Goal: Transaction & Acquisition: Purchase product/service

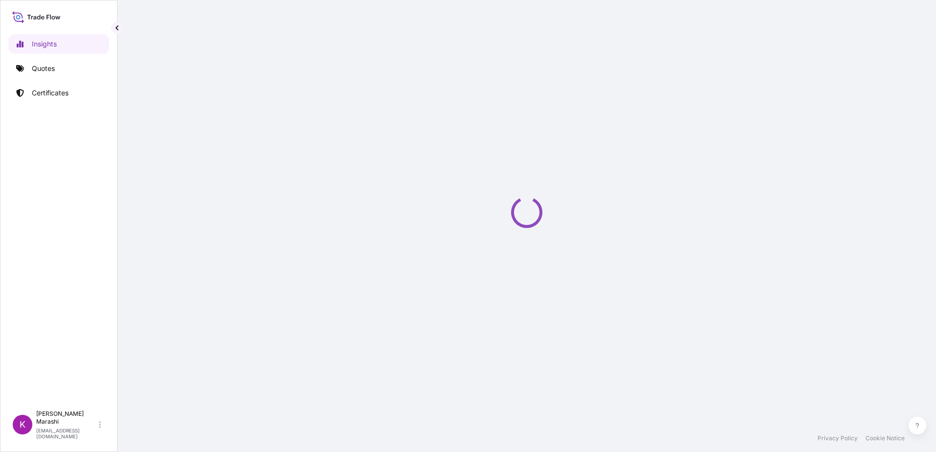
select select "2025"
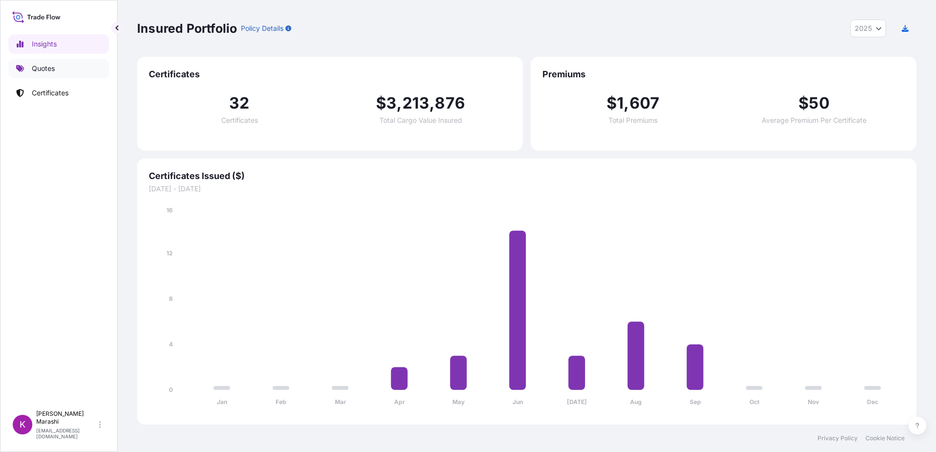
click at [44, 67] on p "Quotes" at bounding box center [43, 69] width 23 height 10
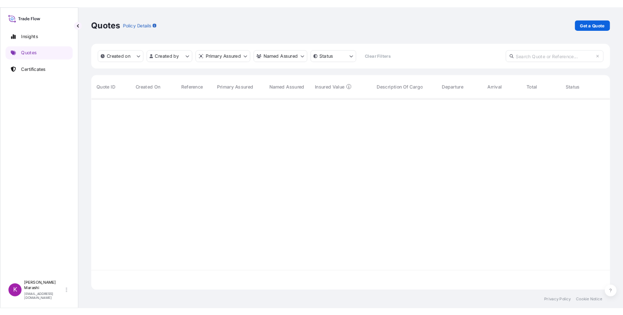
scroll to position [316, 772]
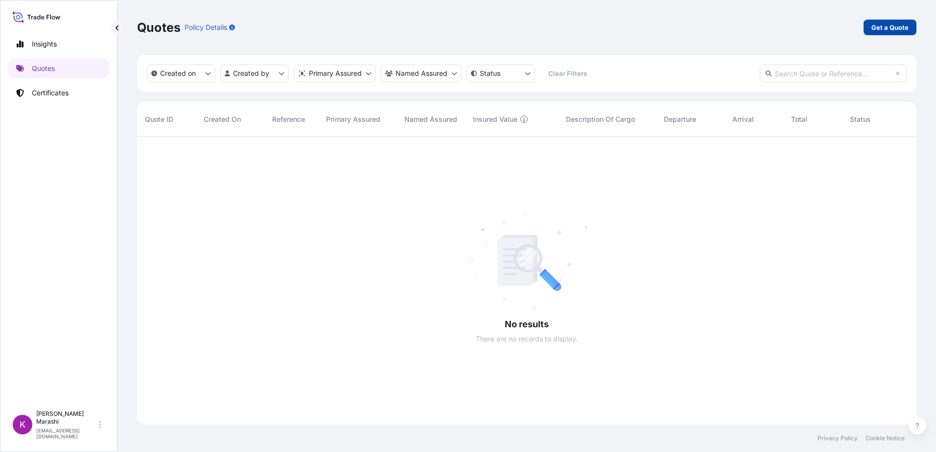
click at [888, 25] on p "Get a Quote" at bounding box center [890, 28] width 37 height 10
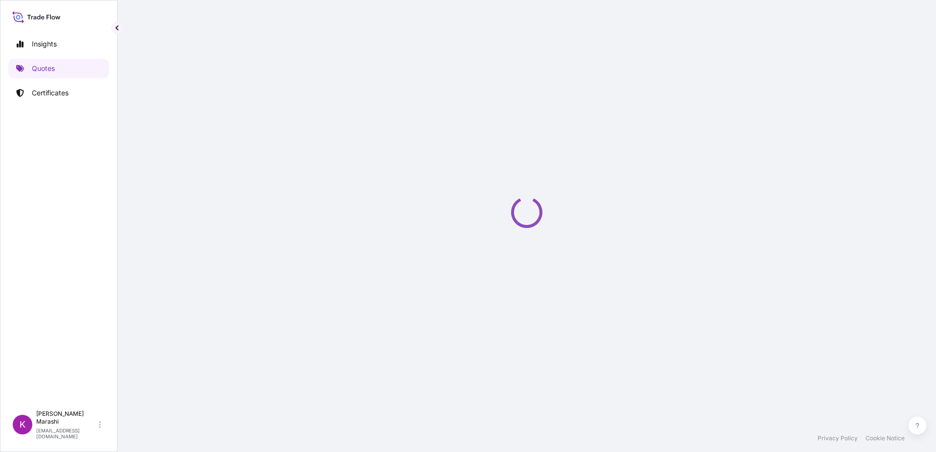
select select "Sea"
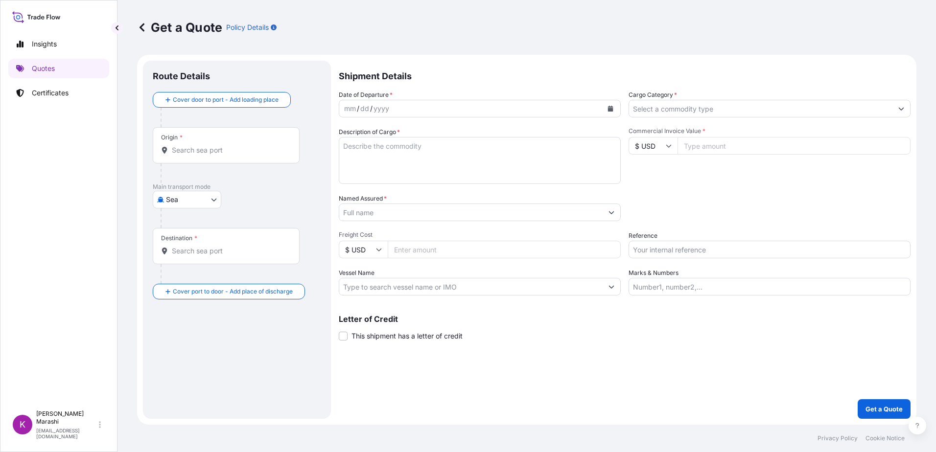
click at [203, 147] on input "Origin *" at bounding box center [230, 150] width 116 height 10
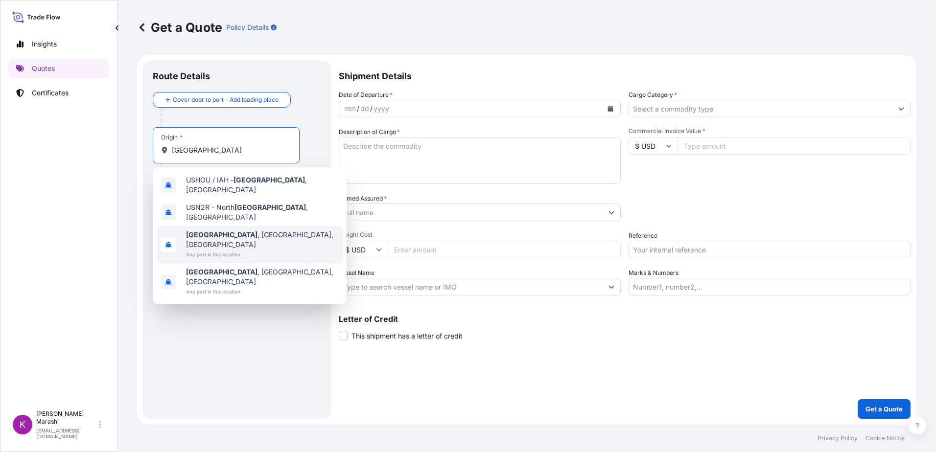
click at [236, 230] on span "[GEOGRAPHIC_DATA] , [GEOGRAPHIC_DATA], [GEOGRAPHIC_DATA]" at bounding box center [262, 240] width 153 height 20
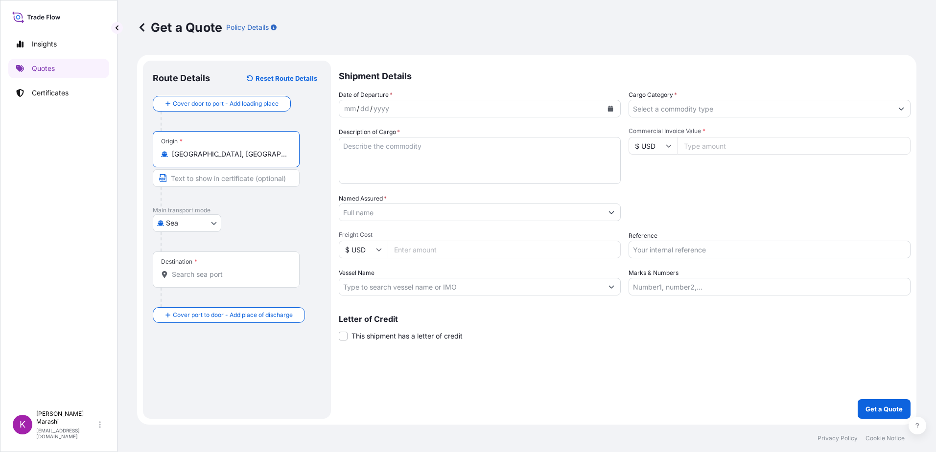
type input "[GEOGRAPHIC_DATA], [GEOGRAPHIC_DATA], [GEOGRAPHIC_DATA]"
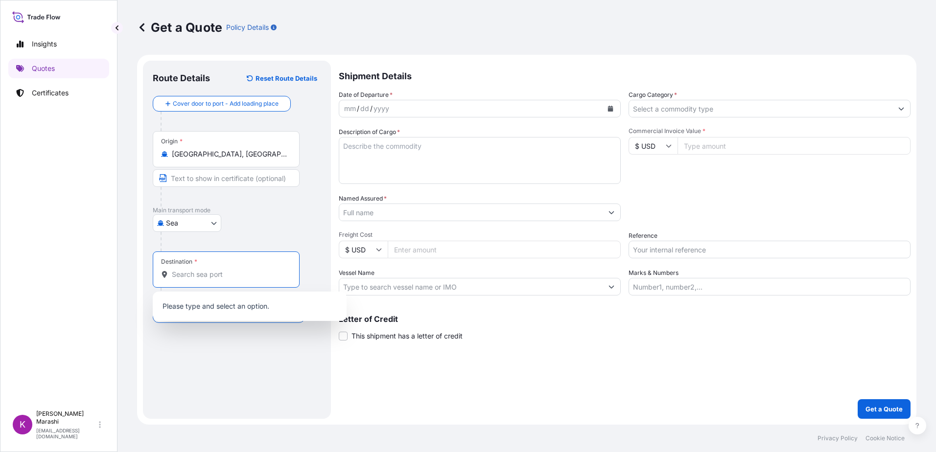
click at [186, 272] on input "Destination *" at bounding box center [230, 275] width 116 height 10
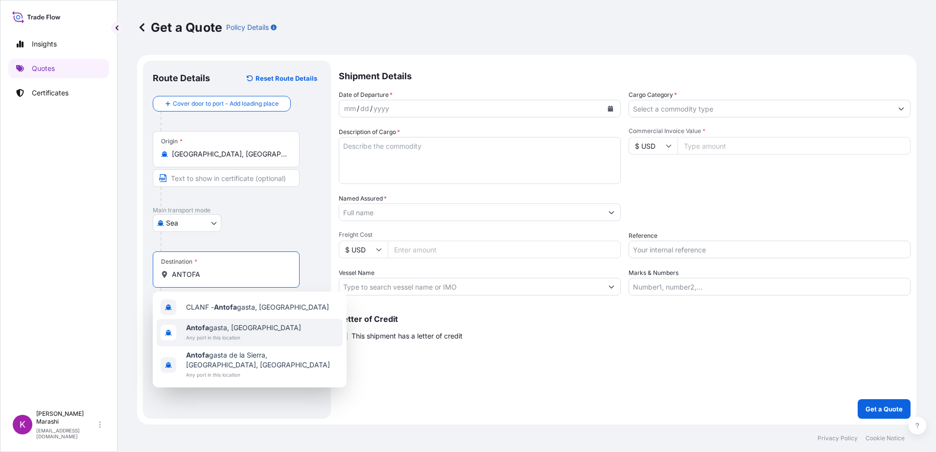
click at [211, 326] on span "Antofa gasta, [GEOGRAPHIC_DATA]" at bounding box center [243, 328] width 115 height 10
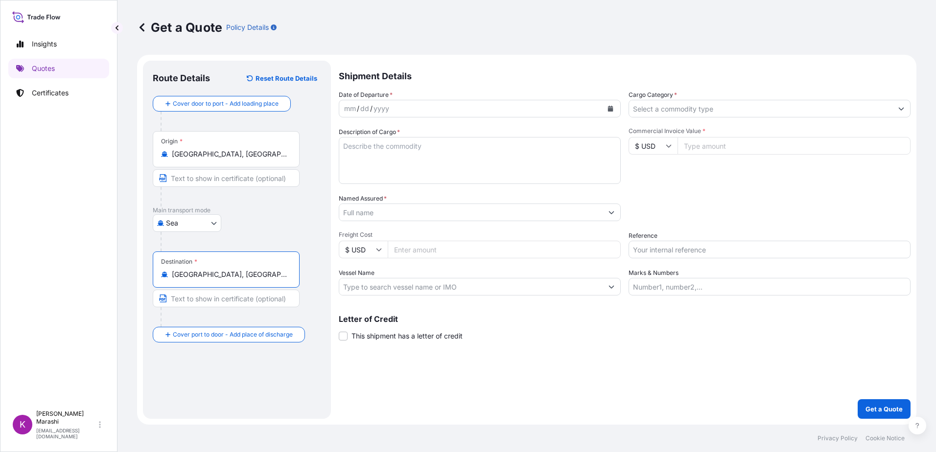
type input "[GEOGRAPHIC_DATA], [GEOGRAPHIC_DATA]"
click at [609, 109] on icon "Calendar" at bounding box center [610, 109] width 5 height 6
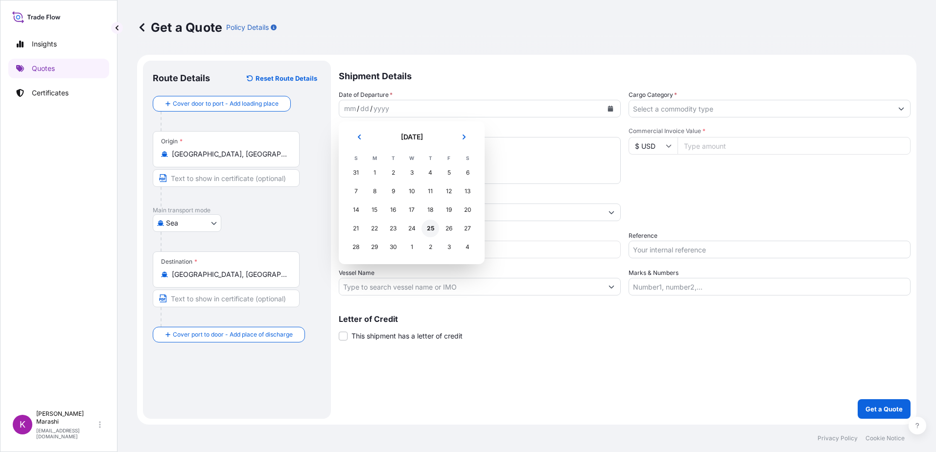
click at [431, 230] on div "25" at bounding box center [431, 229] width 18 height 18
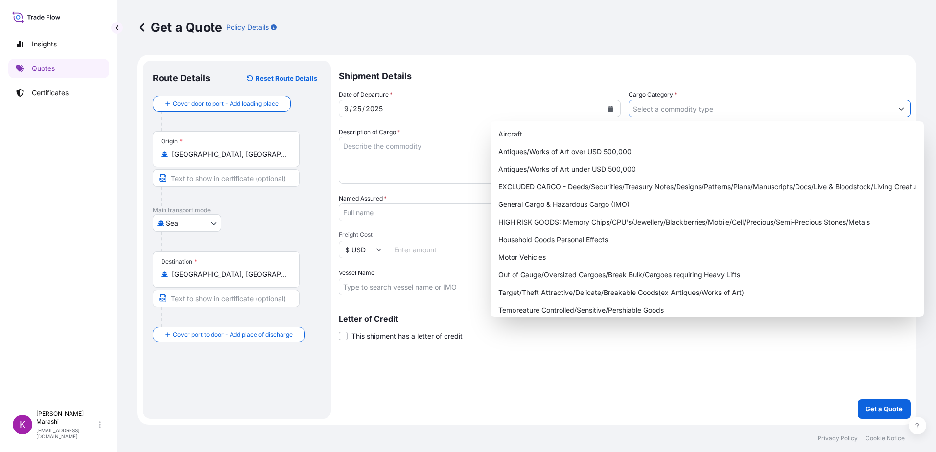
click at [695, 109] on input "Cargo Category *" at bounding box center [760, 109] width 263 height 18
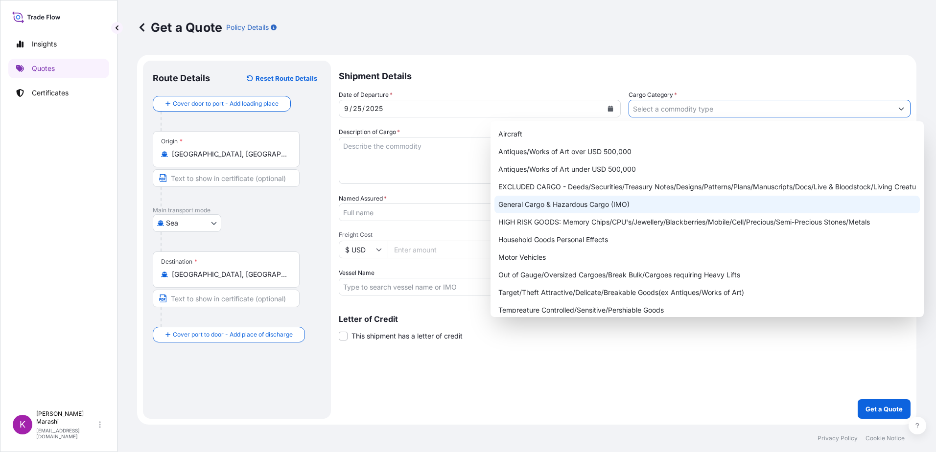
click at [573, 206] on div "General Cargo & Hazardous Cargo (IMO)" at bounding box center [708, 205] width 426 height 18
type input "General Cargo & Hazardous Cargo (IMO)"
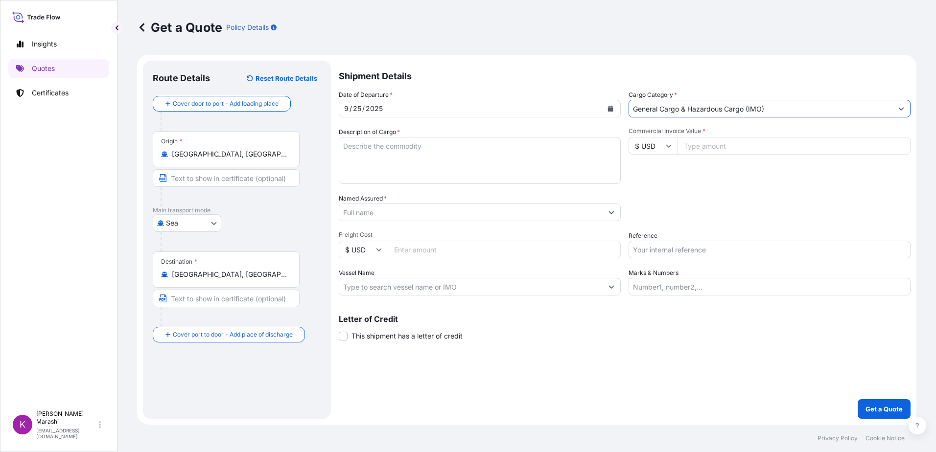
click at [346, 149] on textarea "Description of Cargo *" at bounding box center [480, 160] width 282 height 47
click at [351, 148] on textarea "3" at bounding box center [480, 160] width 282 height 47
click at [395, 160] on textarea "3 ISO TANKS / HAZARDOUS HAPAG BKG #" at bounding box center [480, 160] width 282 height 47
paste textarea "26442819"
click at [488, 157] on textarea "3 ISO TANKS / HAZARDOUS HAPAG BKG #26442819 APL BKG #398208" at bounding box center [480, 160] width 282 height 47
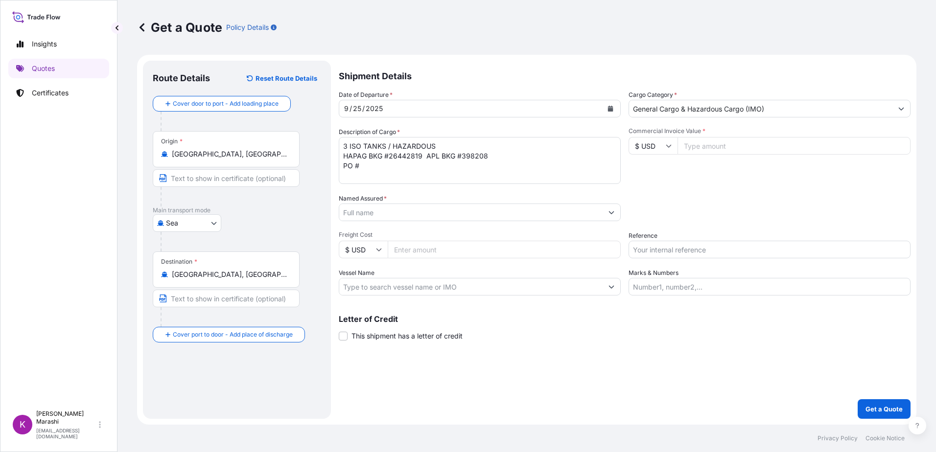
click at [361, 166] on textarea "3 ISO TANKS / HAZARDOUS HAPAG BKG #26442819 APL BKG #398208 PO #" at bounding box center [480, 160] width 282 height 47
paste textarea "4505058495"
click at [403, 167] on textarea "3 ISO TANKS / HAZARDOUS HAPAG BKG #26442819 APL BKG #398208 PO #4505058495" at bounding box center [480, 160] width 282 height 47
click at [428, 165] on textarea "3 ISO TANKS / HAZARDOUS HAPAG BKG #26442819 APL BKG #398208 PO #4505058495 CTR #" at bounding box center [480, 160] width 282 height 47
paste textarea "EXFU5505377"
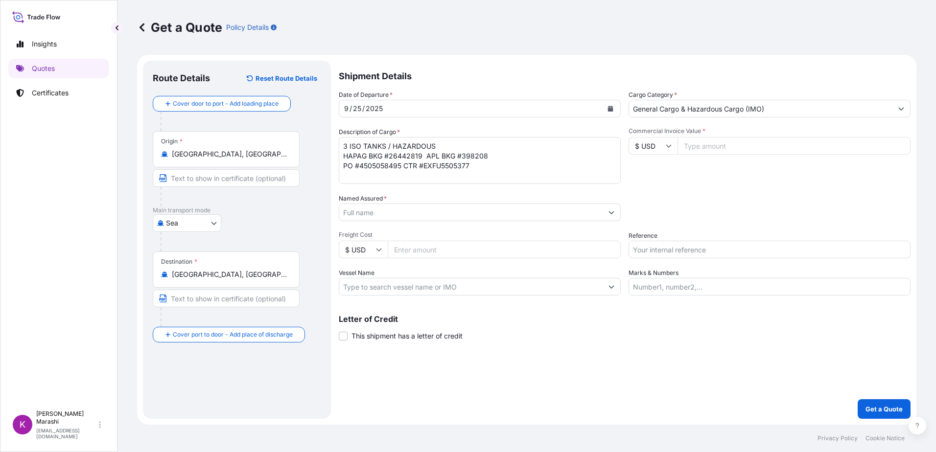
click at [470, 167] on textarea "3 ISO TANKS / HAZARDOUS HAPAG BKG #26442819 APL BKG #398208 PO #4505058495 CTR …" at bounding box center [480, 160] width 282 height 47
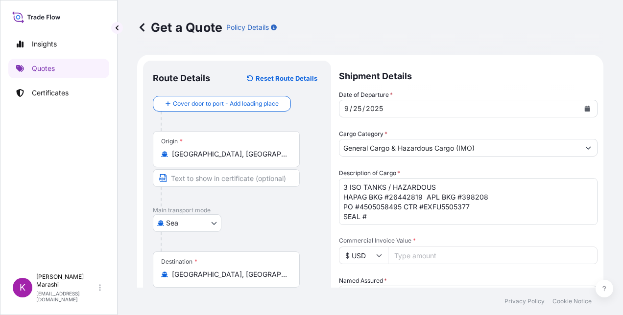
click at [370, 211] on textarea "3 ISO TANKS / HAZARDOUS HAPAG BKG #26442819 APL BKG #398208 PO #4505058495 CTR …" at bounding box center [468, 201] width 259 height 47
click at [368, 219] on textarea "3 ISO TANKS / HAZARDOUS HAPAG BKG #26442819 APL BKG #398208 PO #4505058495 CTR …" at bounding box center [468, 201] width 259 height 47
paste textarea "1399201"
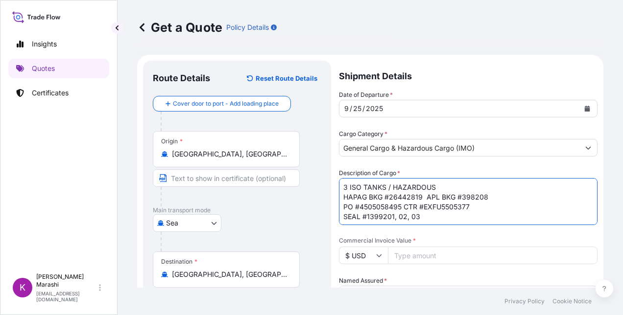
scroll to position [5, 0]
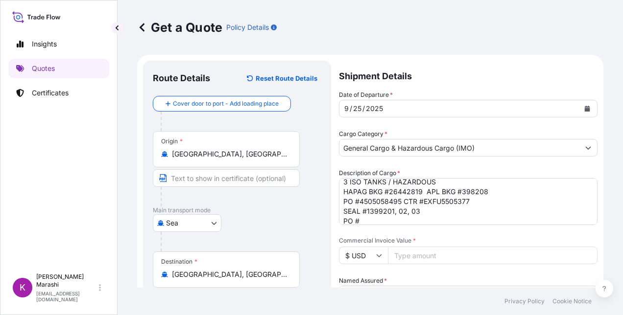
click at [369, 220] on textarea "3 ISO TANKS / HAZARDOUS HAPAG BKG #26442819 APL BKG #398208 PO #4505058495 CTR …" at bounding box center [468, 201] width 259 height 47
paste textarea "4505058496"
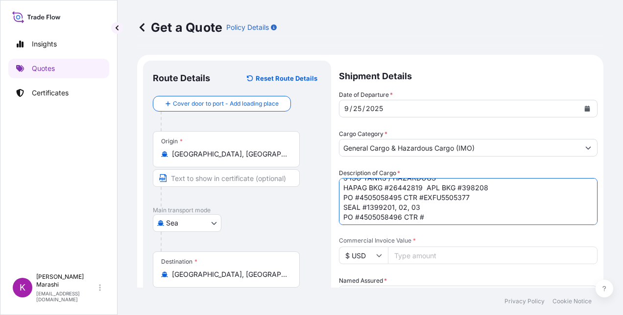
scroll to position [10, 0]
click at [428, 216] on textarea "3 ISO TANKS / HAZARDOUS HAPAG BKG #26442819 APL BKG #398208 PO #4505058495 CTR …" at bounding box center [468, 201] width 259 height 47
paste textarea "FPTU5010994"
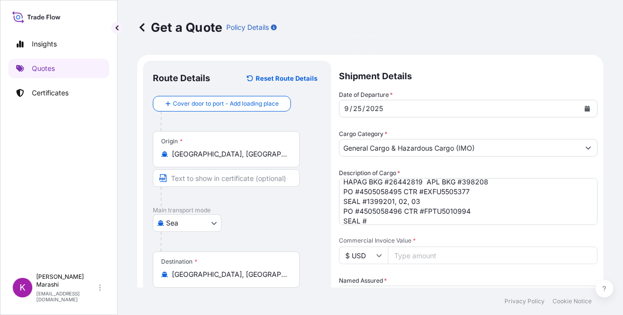
click at [374, 221] on textarea "3 ISO TANKS / HAZARDOUS HAPAG BKG #26442819 APL BKG #398208 PO #4505058495 CTR …" at bounding box center [468, 201] width 259 height 47
paste textarea "1399204"
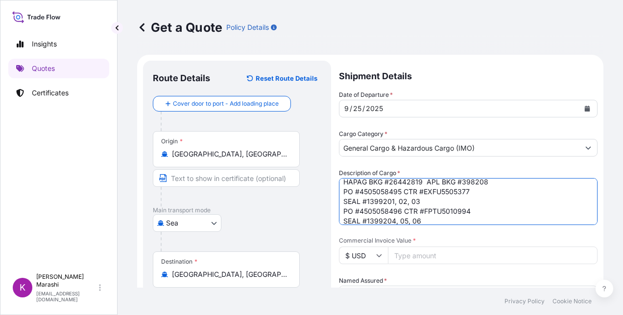
scroll to position [25, 0]
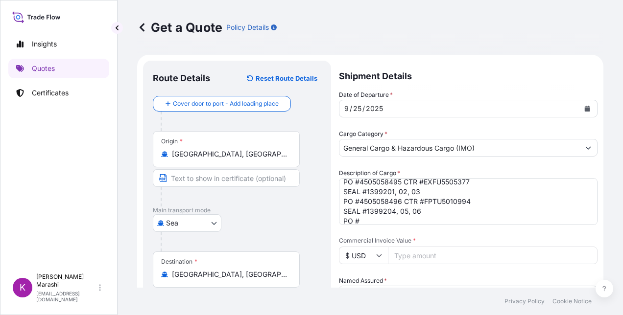
drag, startPoint x: 364, startPoint y: 219, endPoint x: 374, endPoint y: 217, distance: 9.9
click at [364, 219] on textarea "3 ISO TANKS / HAZARDOUS HAPAG BKG #26442819 APL BKG #398208 PO #4505058495 CTR …" at bounding box center [468, 201] width 259 height 47
paste textarea "4505058499"
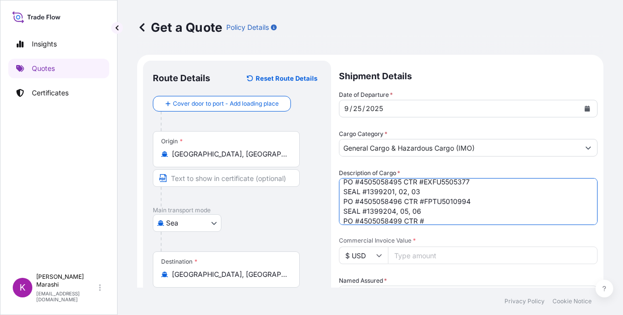
click at [433, 219] on textarea "3 ISO TANKS / HAZARDOUS HAPAG BKG #26442819 APL BKG #398208 PO #4505058495 CTR …" at bounding box center [468, 201] width 259 height 47
paste textarea "ITTU1055141"
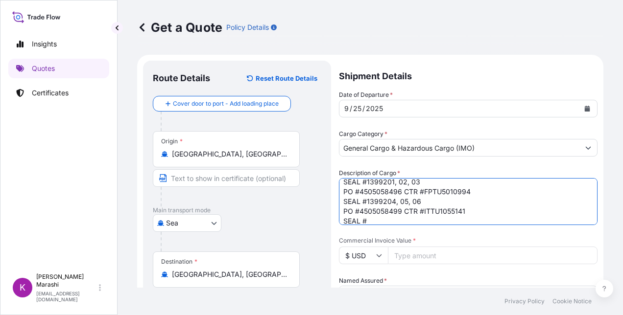
click at [373, 220] on textarea "3 ISO TANKS / HAZARDOUS HAPAG BKG #26442819 APL BKG #398208 PO #4505058495 CTR …" at bounding box center [468, 201] width 259 height 47
paste textarea "1399207"
type textarea "3 ISO TANKS / HAZARDOUS HAPAG BKG #26442819 APL BKG #398208 PO #4505058495 CTR …"
click at [417, 256] on input "Commercial Invoice Value *" at bounding box center [493, 256] width 210 height 18
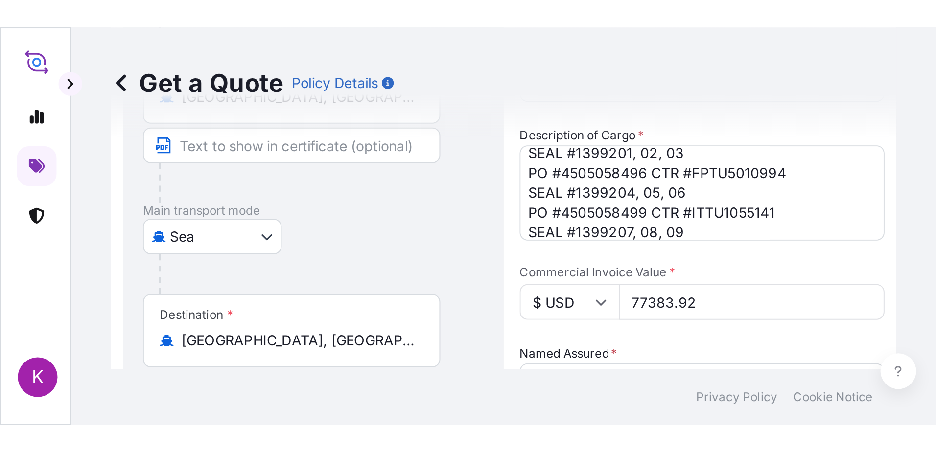
scroll to position [0, 0]
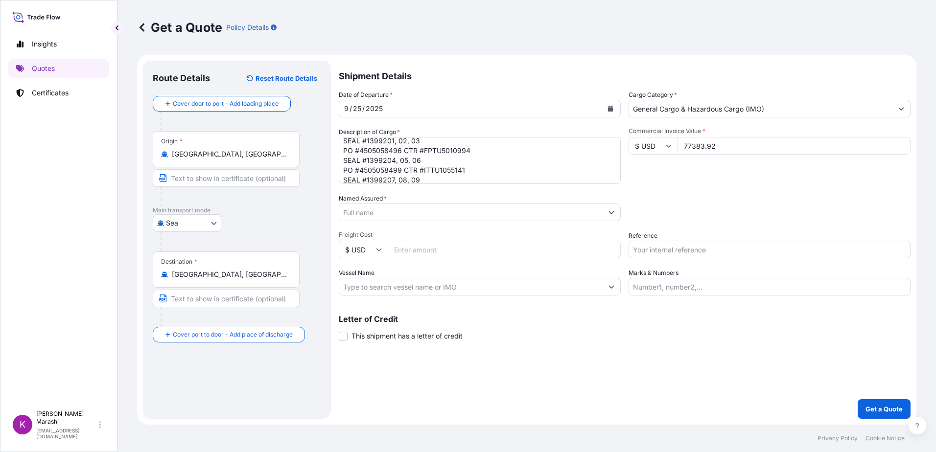
type input "77383.92"
click at [362, 211] on input "Named Assured *" at bounding box center [470, 213] width 263 height 18
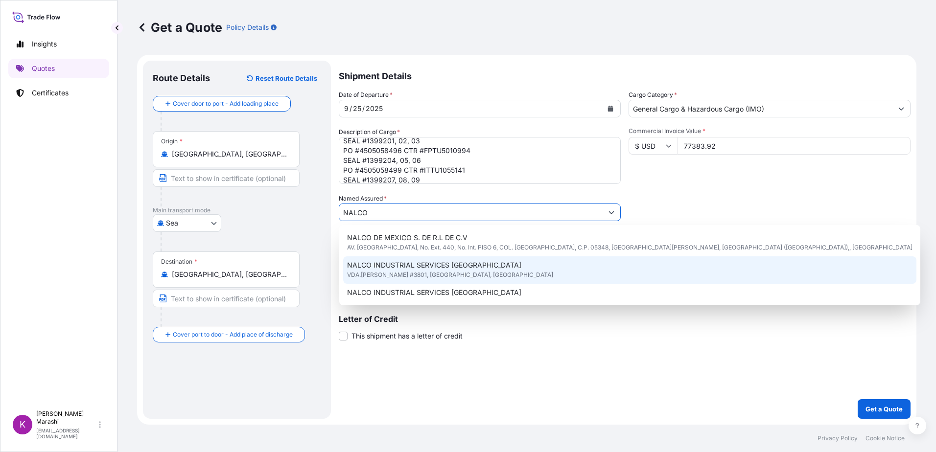
click at [442, 270] on span "VDA.[PERSON_NAME] #3801, [GEOGRAPHIC_DATA], [GEOGRAPHIC_DATA]" at bounding box center [450, 275] width 206 height 10
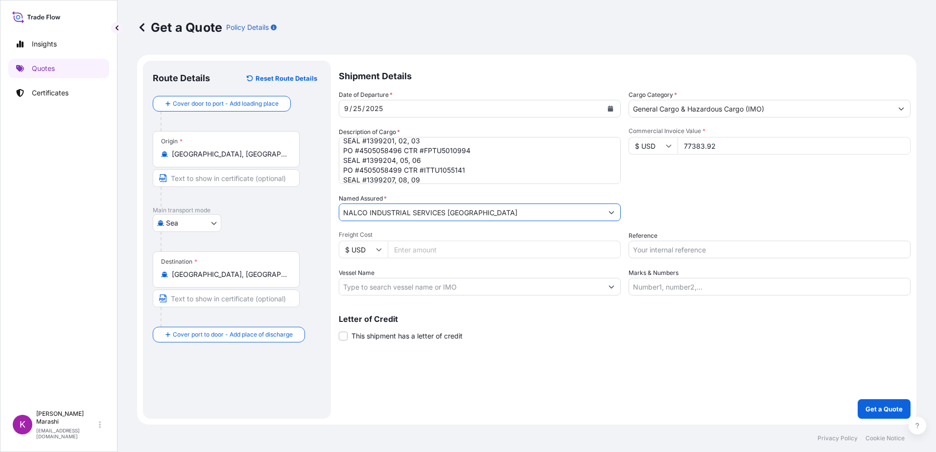
type input "NALCO INDUSTRIAL SERVICES [GEOGRAPHIC_DATA]"
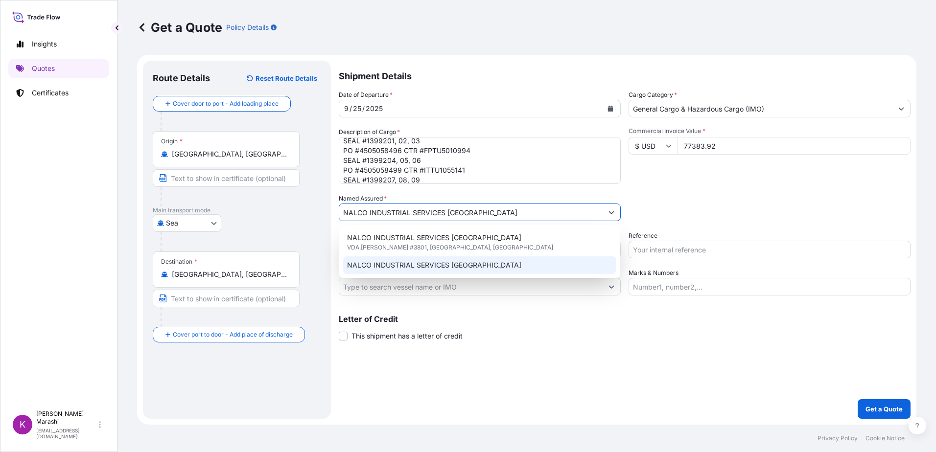
click at [695, 333] on div "Letter of Credit This shipment has a letter of credit Letter of credit * Letter…" at bounding box center [625, 328] width 572 height 26
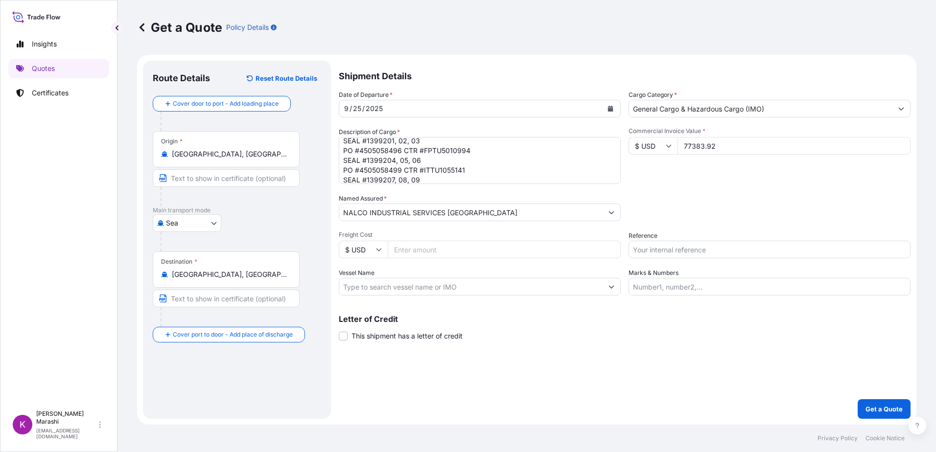
click at [423, 254] on input "Freight Cost" at bounding box center [504, 250] width 233 height 18
type input "27795.00"
click at [666, 254] on input "Reference" at bounding box center [770, 250] width 282 height 18
type input "h"
click at [663, 252] on input "HOU" at bounding box center [770, 250] width 282 height 18
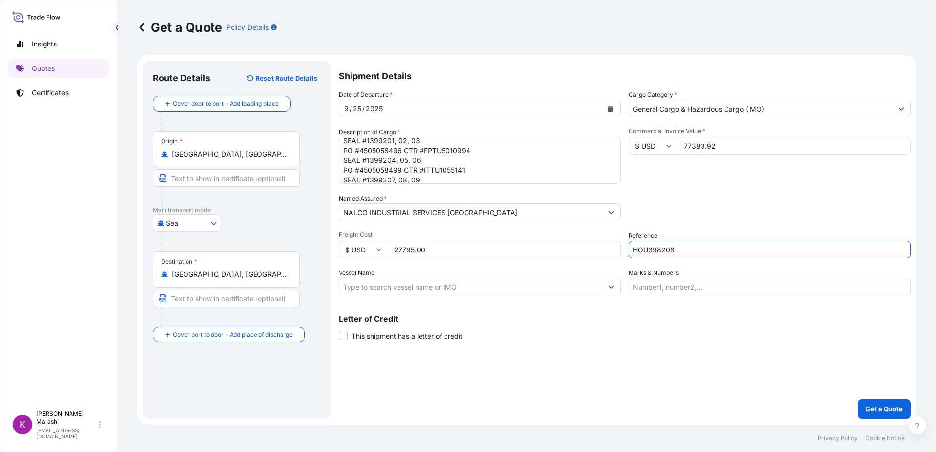
type input "HOU398208"
click at [499, 288] on input "Vessel Name" at bounding box center [470, 287] width 263 height 18
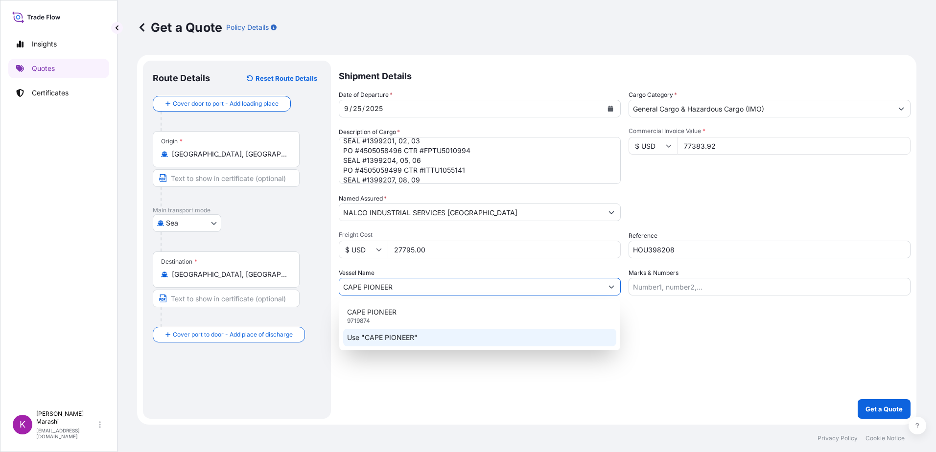
click at [394, 334] on p "Use "CAPE PIONEER"" at bounding box center [382, 338] width 71 height 10
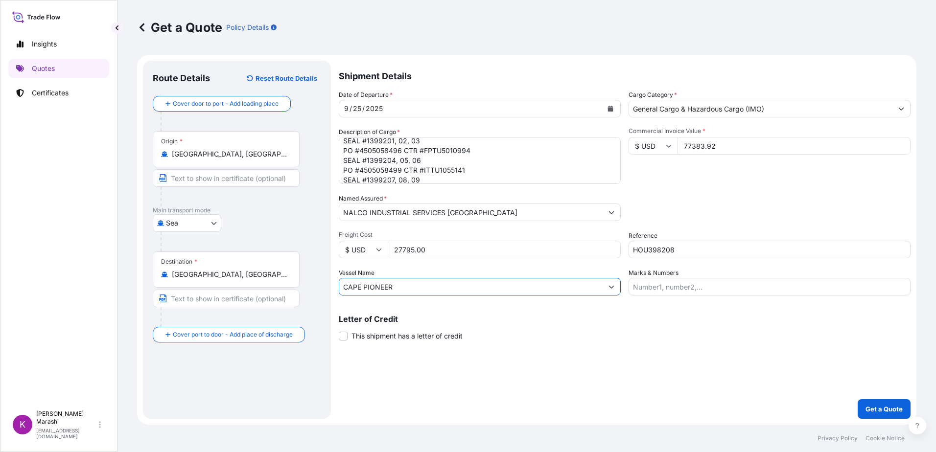
type input "CAPE PIONEER"
click at [637, 289] on input "Marks & Numbers" at bounding box center [770, 287] width 282 height 18
paste input "EXFU5505377"
click at [693, 287] on input "EXFU5505377," at bounding box center [770, 287] width 282 height 18
paste input "FPTU5010994"
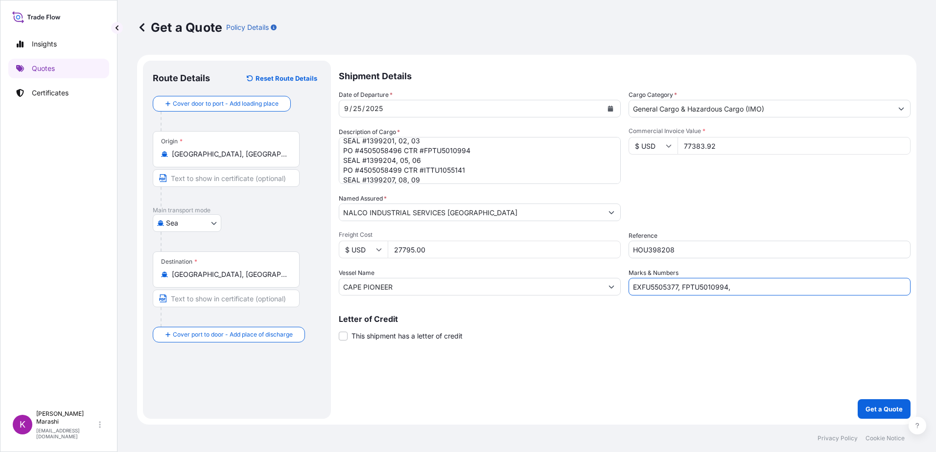
click at [742, 288] on input "EXFU5505377, FPTU5010994," at bounding box center [770, 287] width 282 height 18
paste input "ITTU1055141"
type input "EXFU5505377, FPTU5010994, ITTU1055141"
click at [883, 408] on p "Get a Quote" at bounding box center [884, 409] width 37 height 10
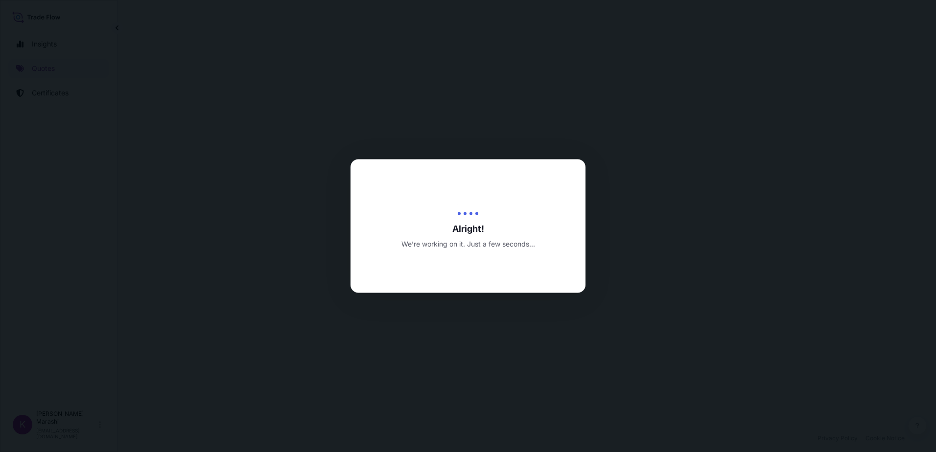
select select "Sea"
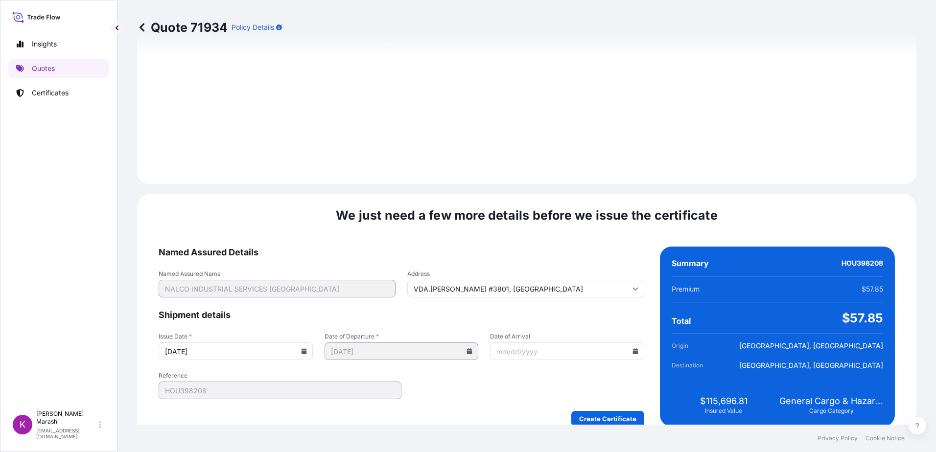
scroll to position [1105, 0]
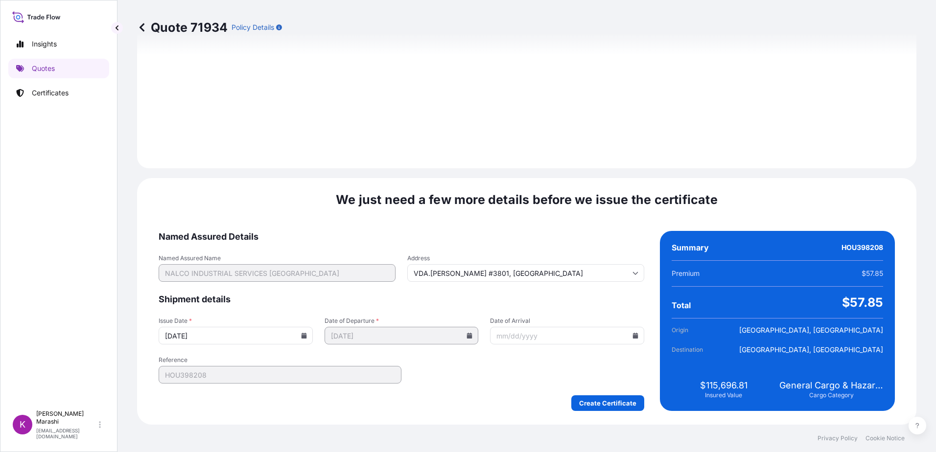
click at [633, 336] on icon at bounding box center [636, 336] width 6 height 6
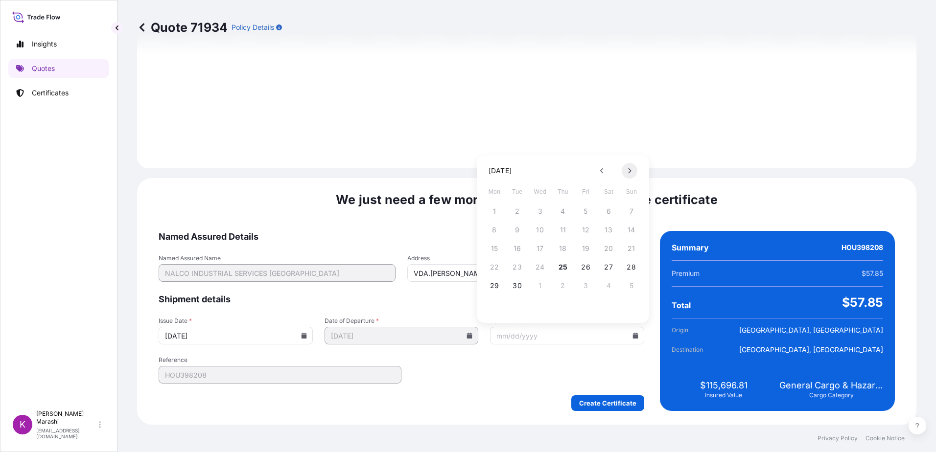
click at [631, 171] on icon at bounding box center [630, 170] width 3 height 5
click at [584, 285] on button "31" at bounding box center [586, 286] width 16 height 16
type input "[DATE]"
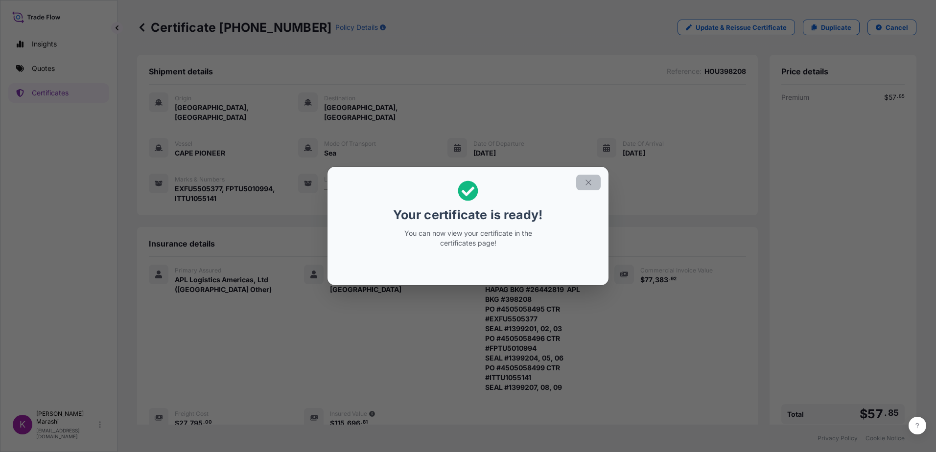
click at [587, 182] on icon "button" at bounding box center [588, 182] width 9 height 9
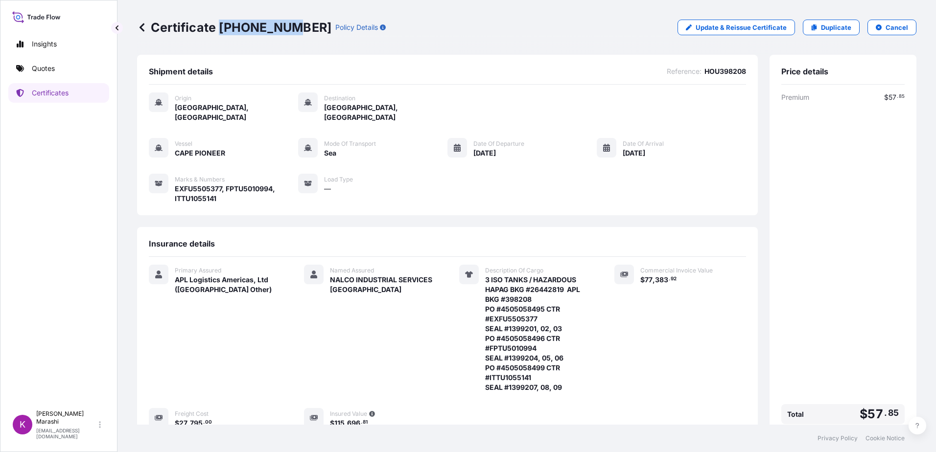
drag, startPoint x: 218, startPoint y: 24, endPoint x: 286, endPoint y: 34, distance: 69.3
click at [286, 34] on p "Certificate [PHONE_NUMBER]" at bounding box center [234, 28] width 194 height 16
copy p "[PHONE_NUMBER]"
click at [70, 426] on p "[PERSON_NAME]" at bounding box center [66, 418] width 61 height 16
